Goal: Task Accomplishment & Management: Use online tool/utility

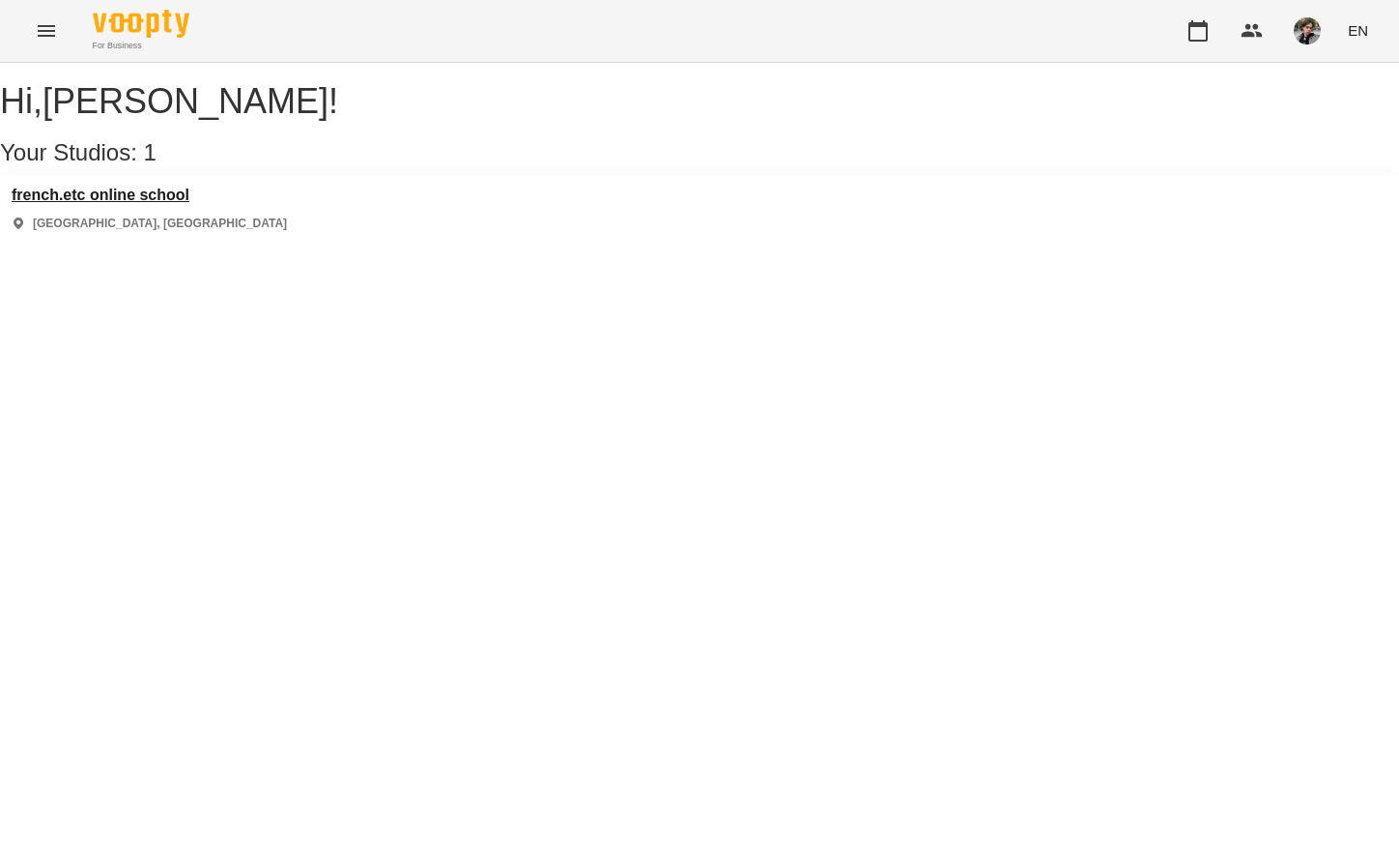
click at [155, 204] on h3 "french.etc online school" at bounding box center [149, 195] width 275 height 17
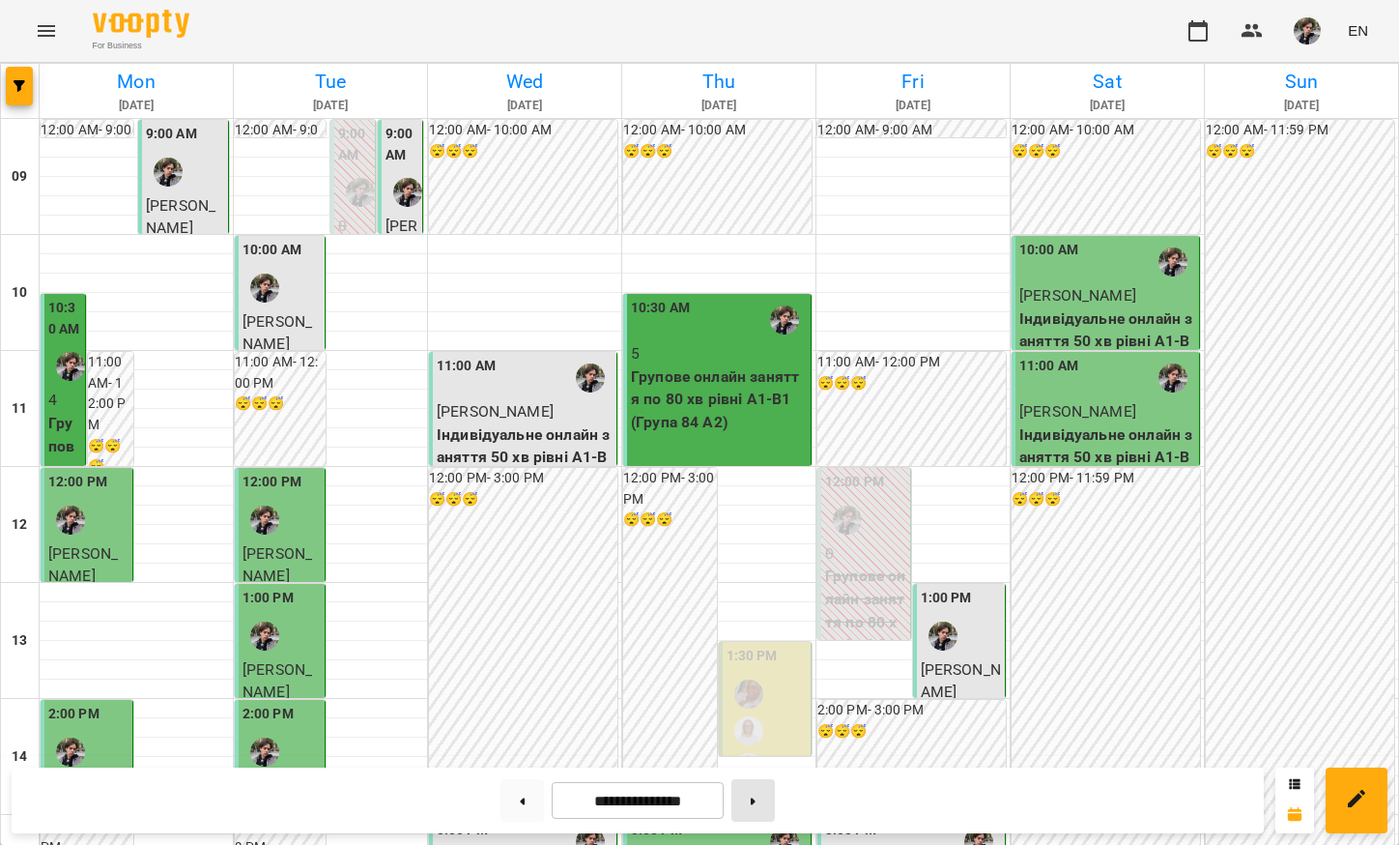
click at [758, 804] on button at bounding box center [753, 800] width 43 height 43
type input "**********"
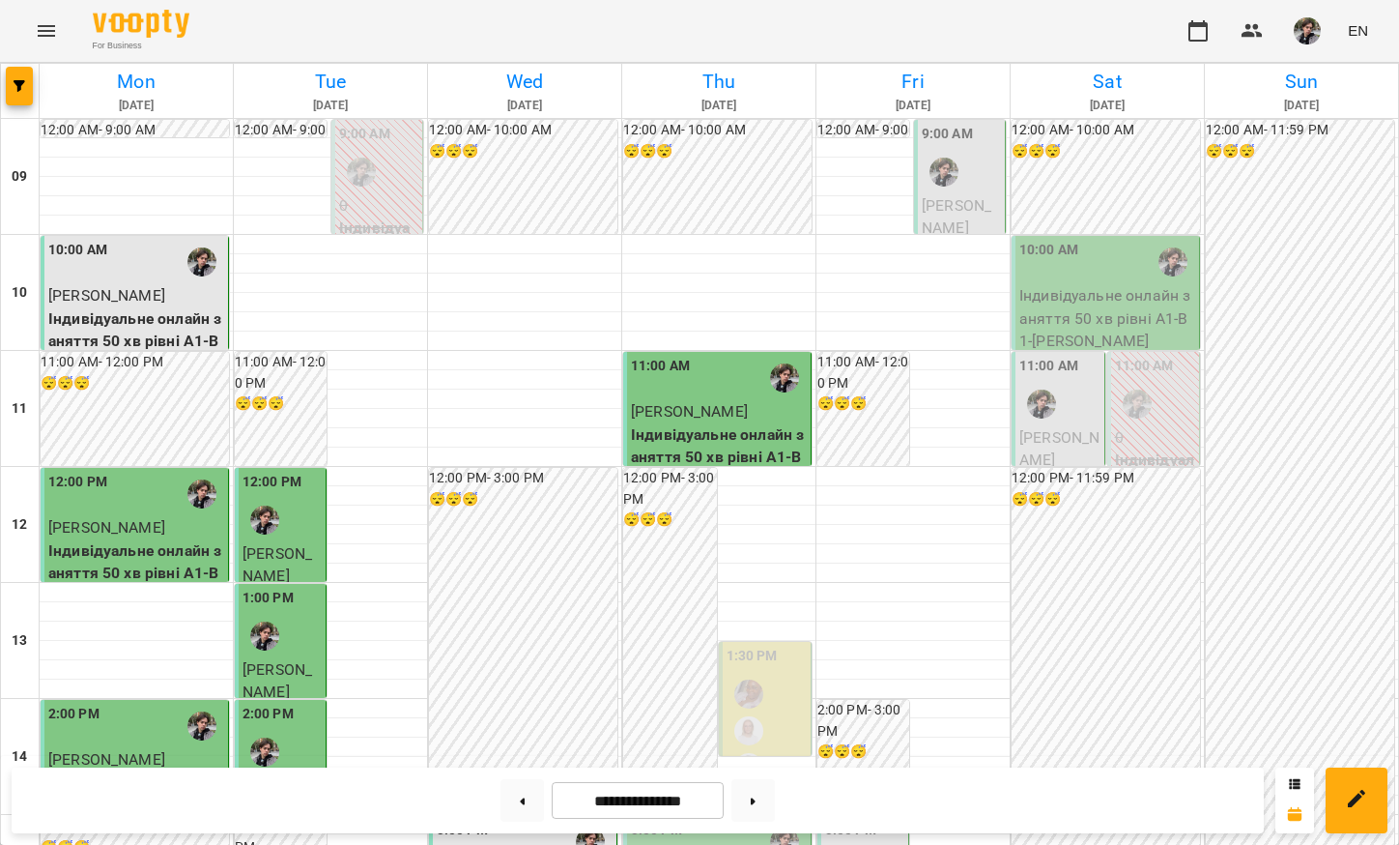
scroll to position [561, 0]
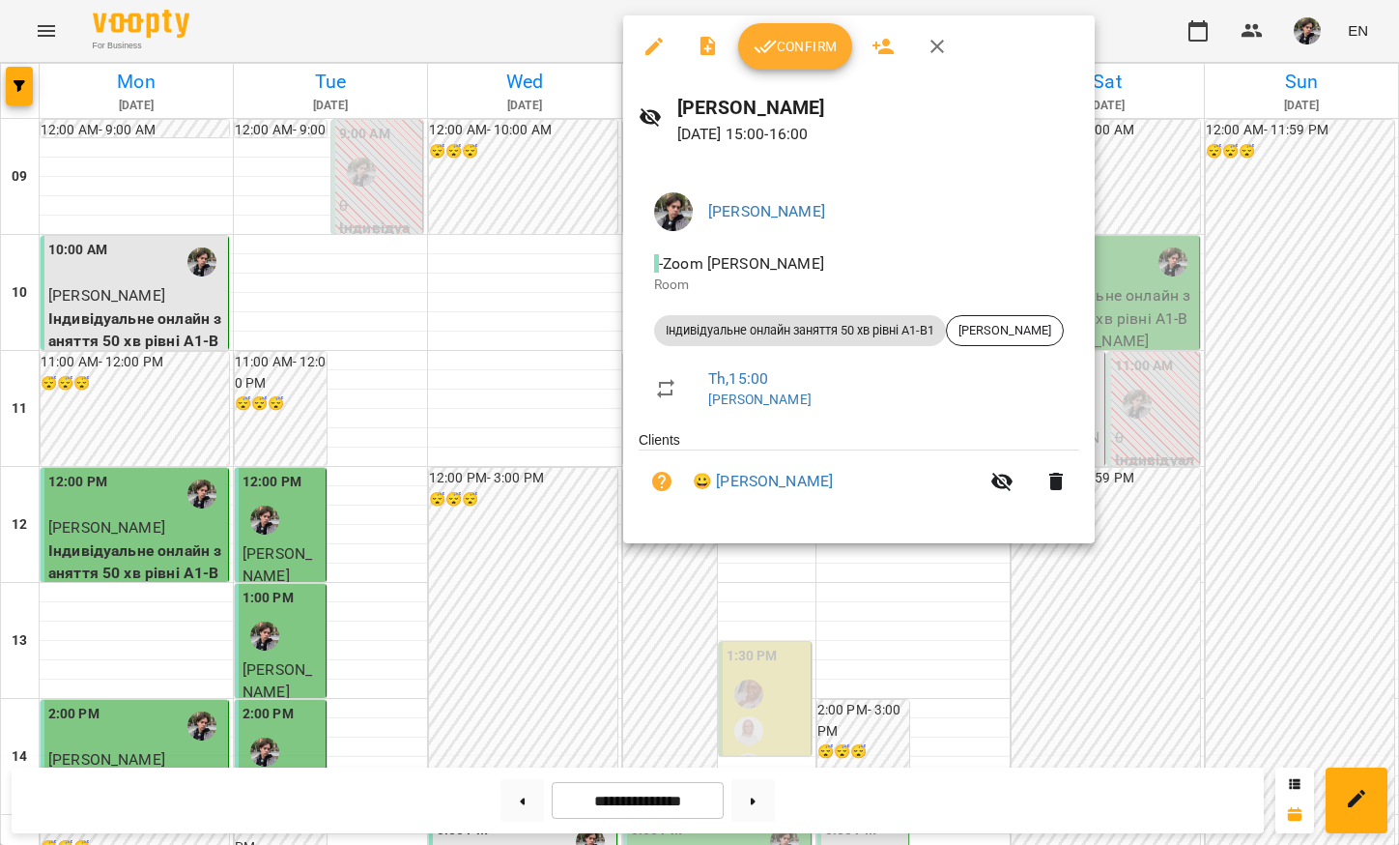
click at [800, 49] on span "Confirm" at bounding box center [795, 46] width 83 height 23
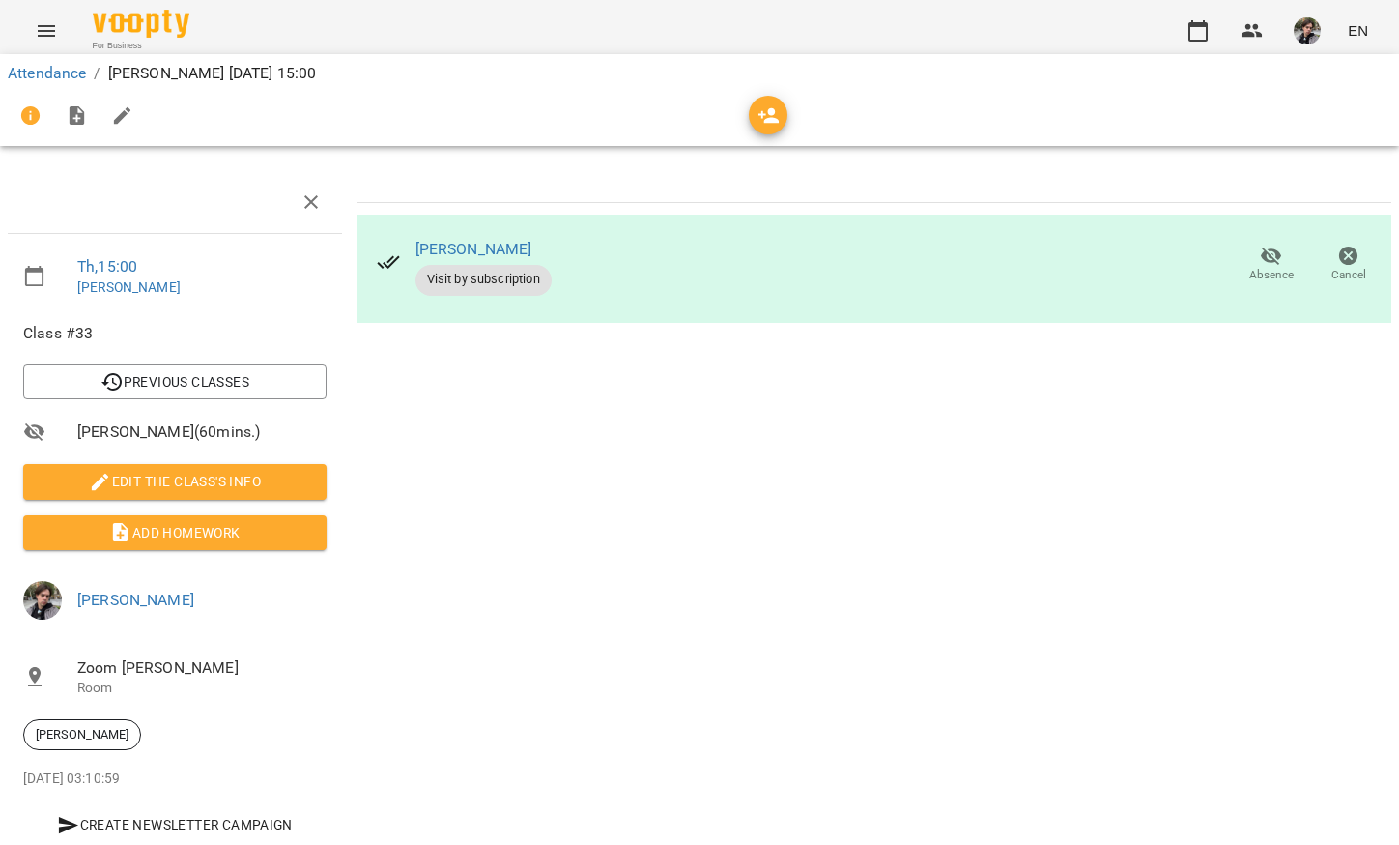
click at [1307, 33] on img "button" at bounding box center [1307, 30] width 27 height 27
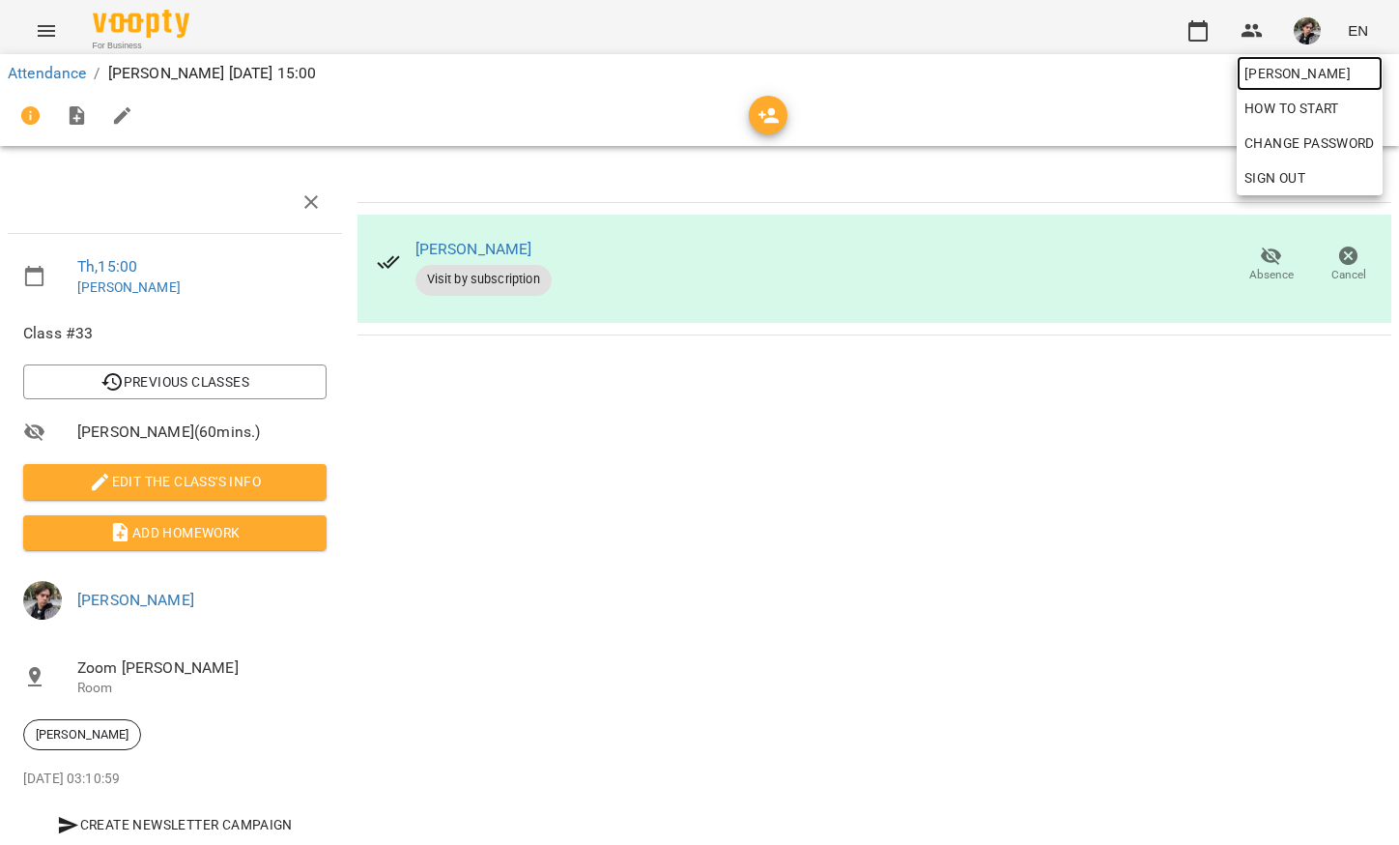
click at [1301, 74] on span "[PERSON_NAME]" at bounding box center [1310, 73] width 130 height 23
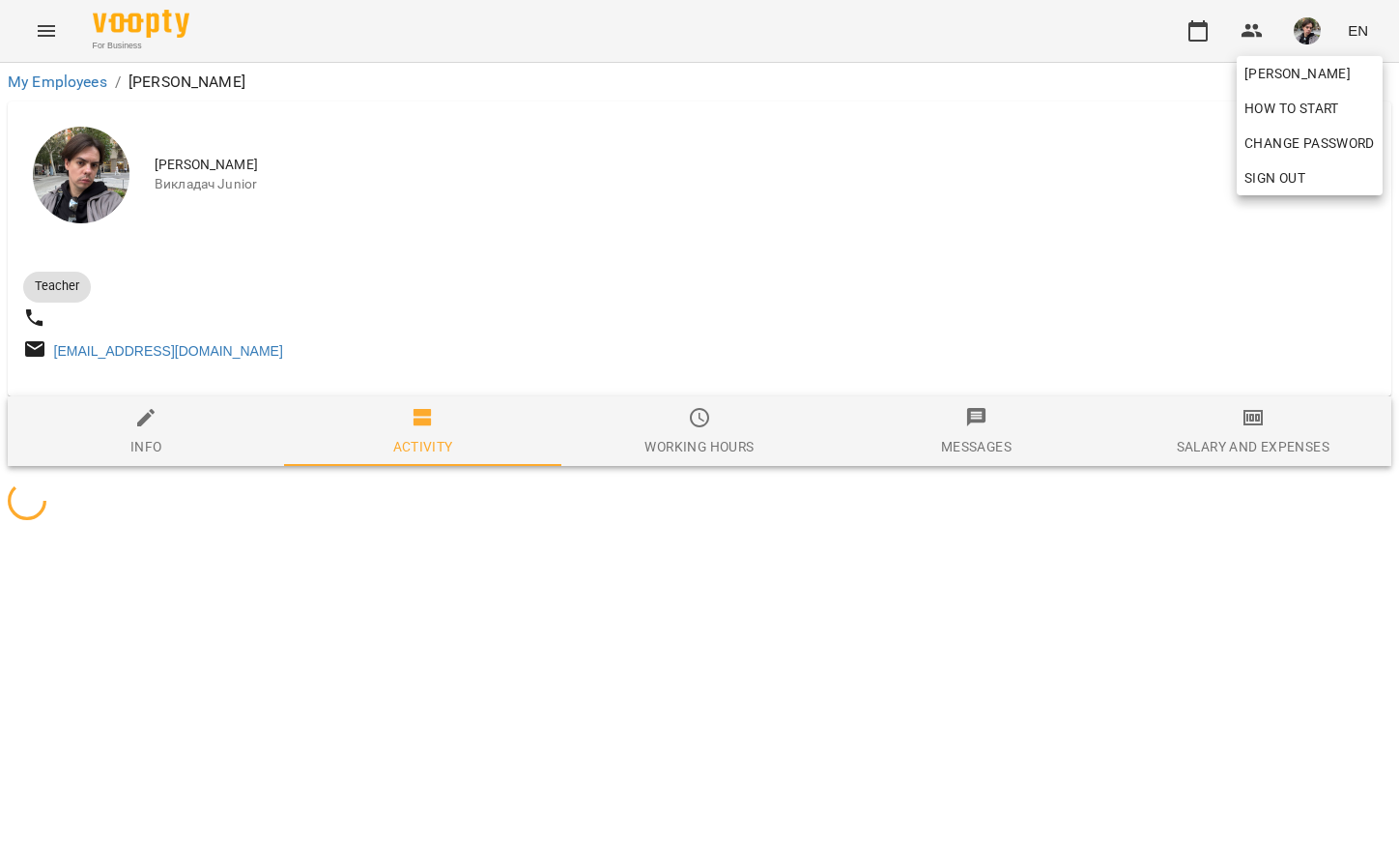
click at [1208, 32] on div at bounding box center [699, 422] width 1399 height 845
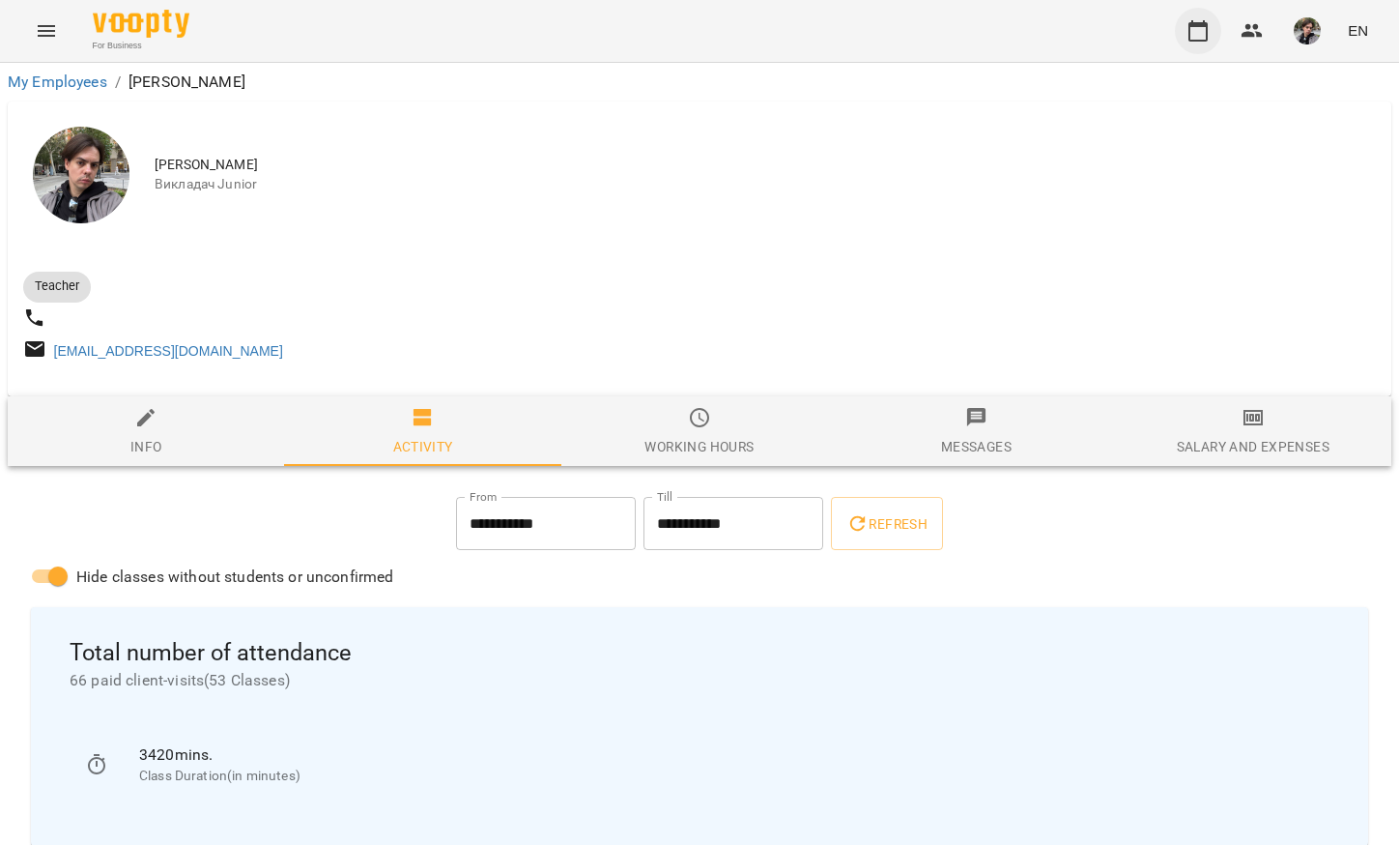
click at [1197, 32] on icon "button" at bounding box center [1198, 30] width 23 height 23
